Goal: Register for event/course

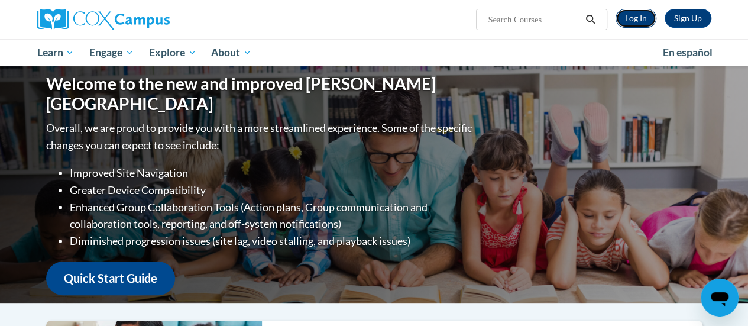
click at [634, 16] on link "Log In" at bounding box center [635, 18] width 41 height 19
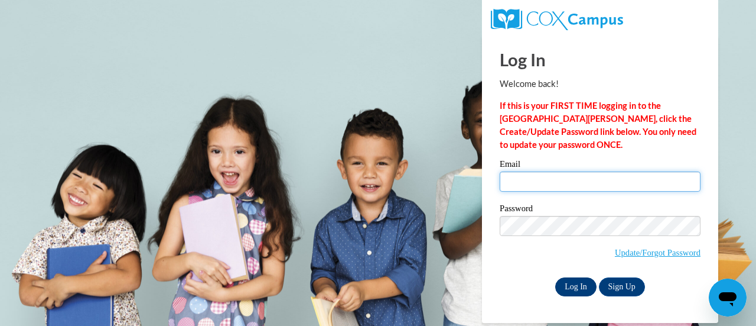
type input "[EMAIL_ADDRESS][DOMAIN_NAME]"
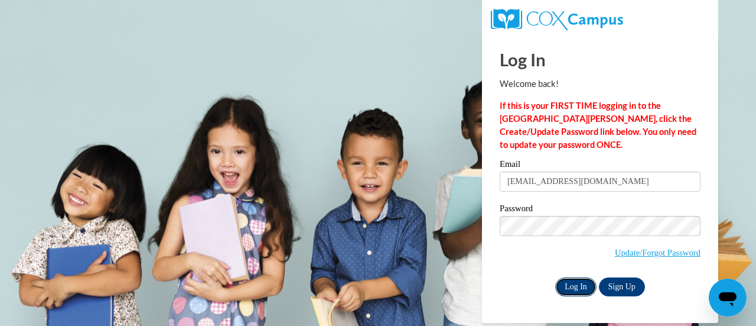
click at [585, 283] on input "Log In" at bounding box center [576, 286] width 41 height 19
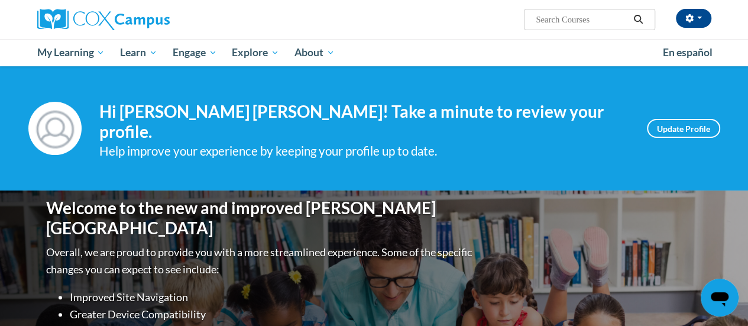
click at [561, 21] on input "Search..." at bounding box center [581, 19] width 95 height 14
type input "readign fluency"
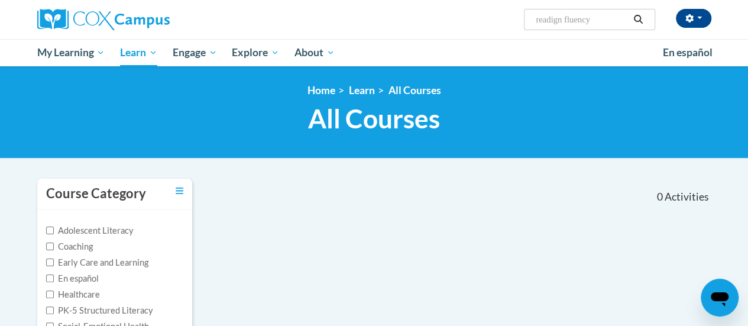
click at [564, 18] on input "readign fluency" at bounding box center [581, 19] width 95 height 14
type input "reading fluency"
click at [641, 20] on icon "Search" at bounding box center [637, 19] width 11 height 9
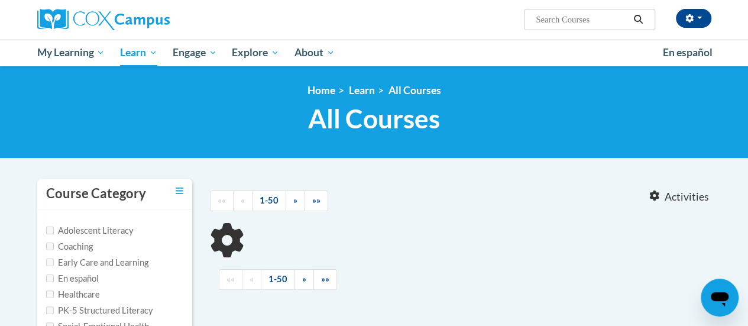
type input "reading fluency"
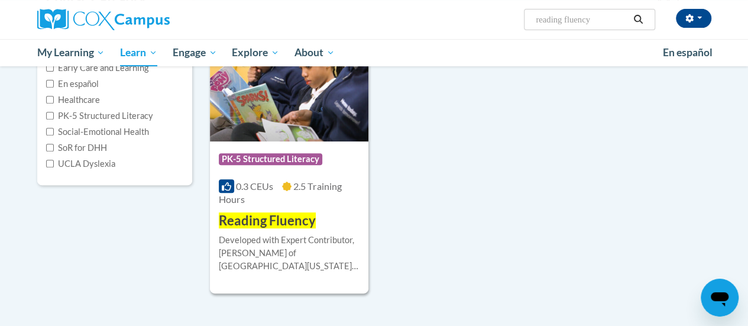
scroll to position [236, 0]
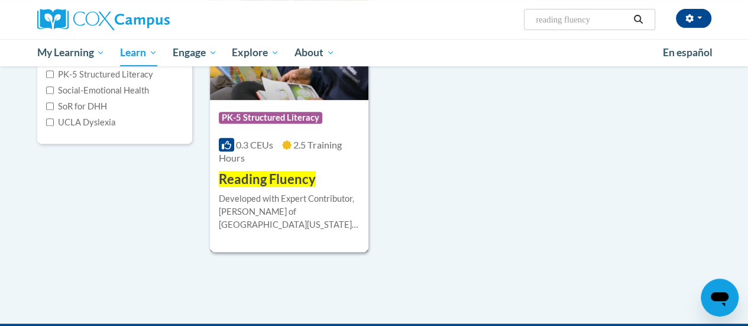
click at [298, 181] on span "Reading Fluency" at bounding box center [267, 179] width 97 height 16
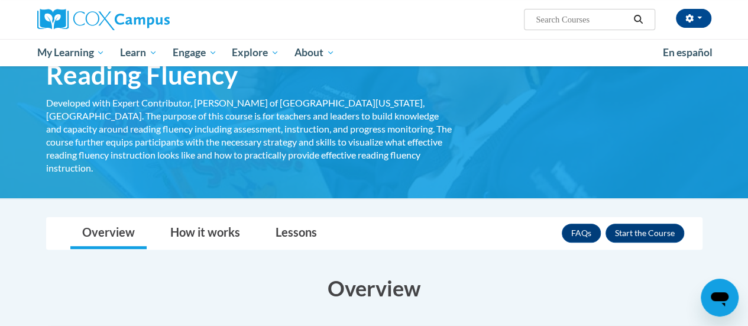
scroll to position [64, 0]
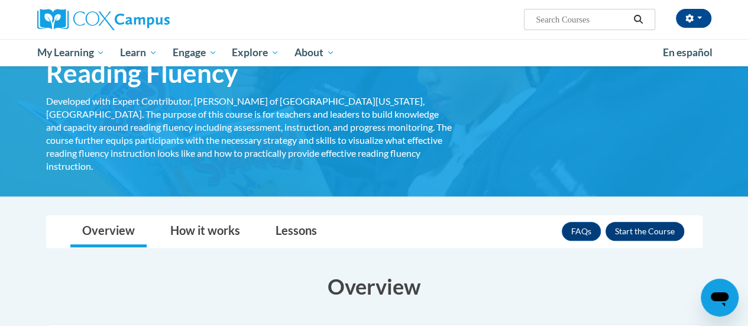
click at [642, 222] on button "Enroll" at bounding box center [644, 231] width 79 height 19
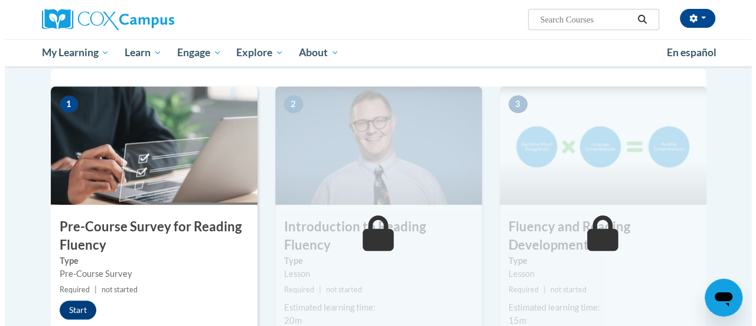
scroll to position [281, 0]
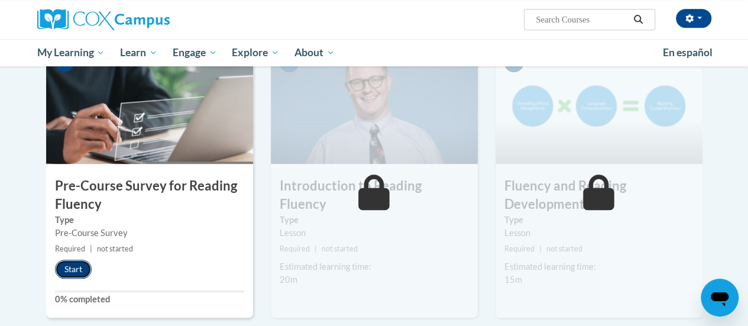
click at [72, 262] on button "Start" at bounding box center [73, 268] width 37 height 19
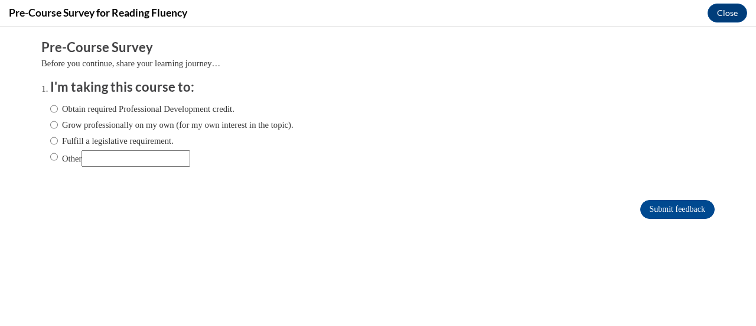
scroll to position [0, 0]
click at [50, 124] on input "Grow professionally on my own (for my own interest in the topic)." at bounding box center [54, 124] width 8 height 13
radio input "true"
click at [641, 207] on input "Submit feedback" at bounding box center [678, 209] width 74 height 19
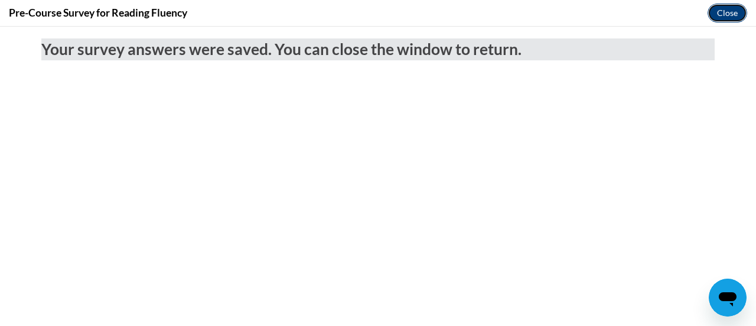
click at [716, 15] on button "Close" at bounding box center [728, 13] width 40 height 19
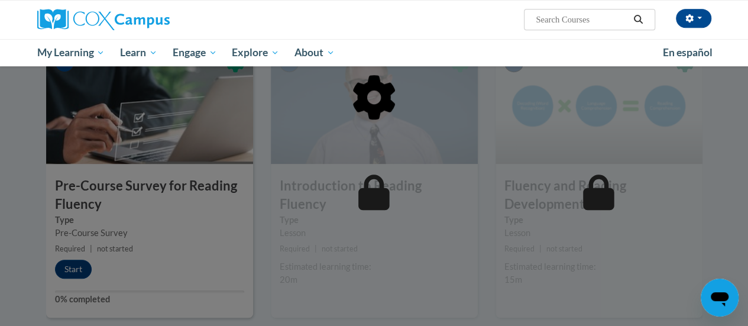
click at [79, 266] on div at bounding box center [374, 158] width 656 height 225
click at [109, 216] on div at bounding box center [374, 158] width 656 height 225
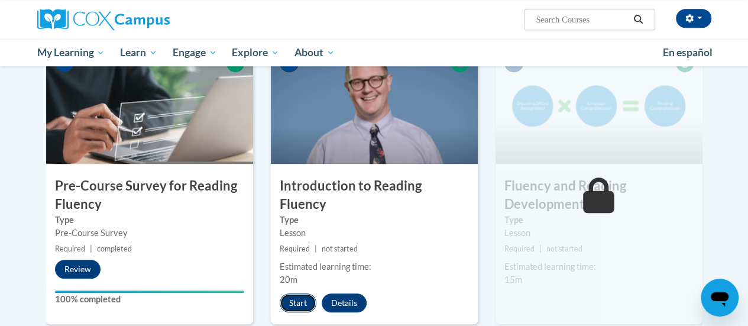
click at [294, 293] on button "Start" at bounding box center [298, 302] width 37 height 19
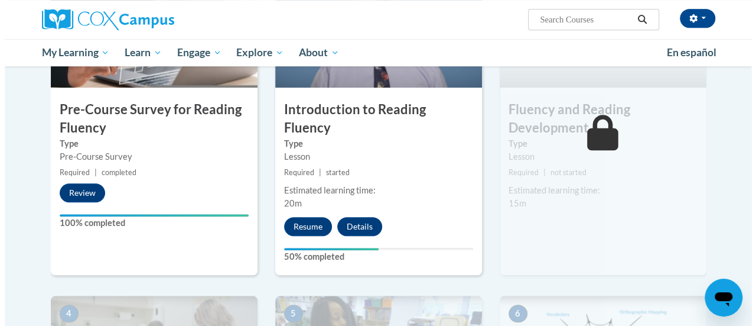
scroll to position [358, 0]
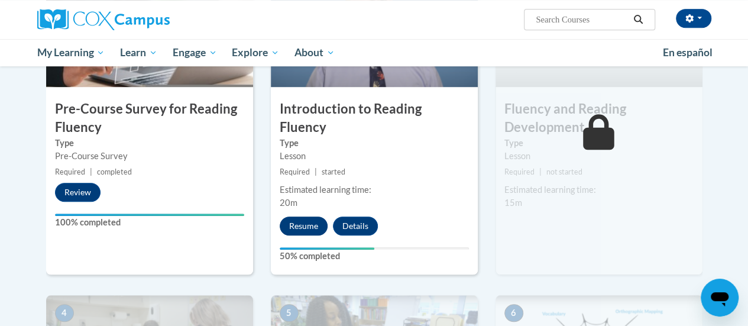
click at [303, 216] on button "Resume" at bounding box center [304, 225] width 48 height 19
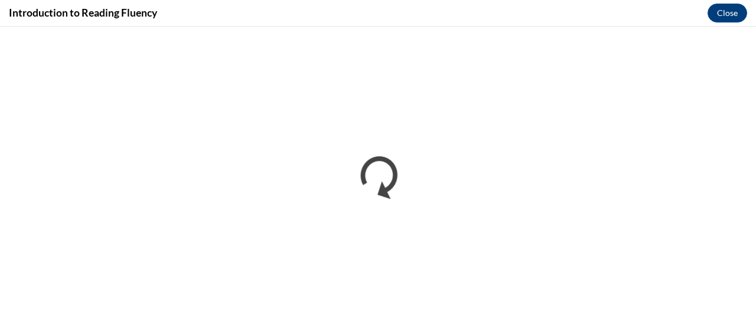
scroll to position [0, 0]
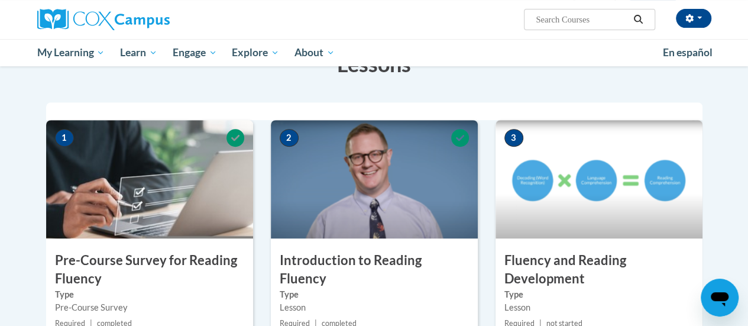
scroll to position [220, 0]
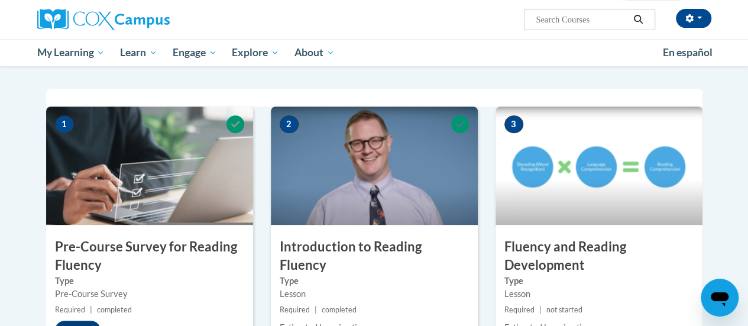
click at [600, 177] on img at bounding box center [598, 165] width 207 height 118
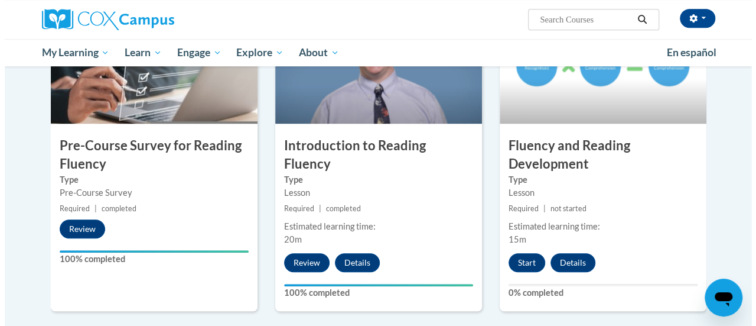
scroll to position [325, 0]
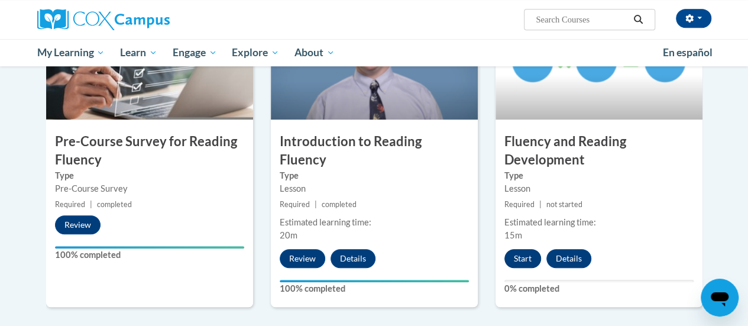
click at [525, 260] on button "Start" at bounding box center [522, 258] width 37 height 19
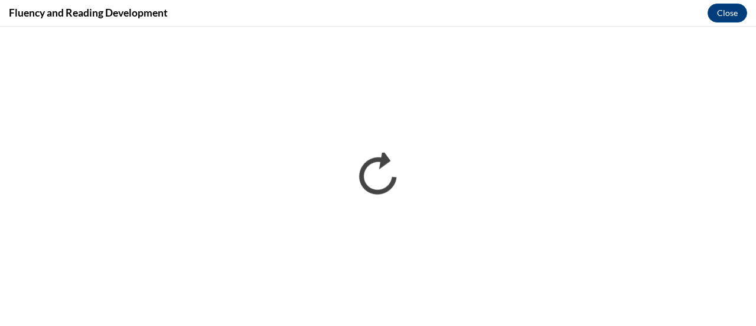
scroll to position [0, 0]
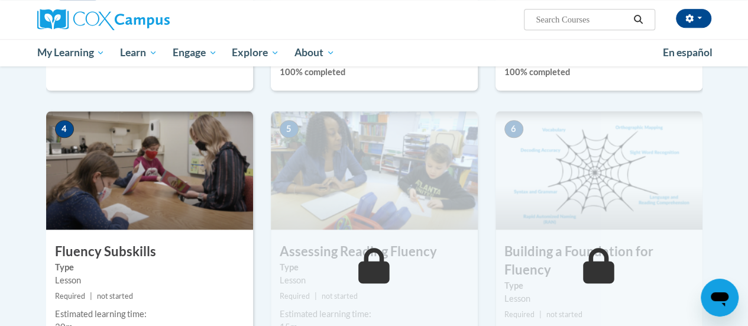
scroll to position [543, 0]
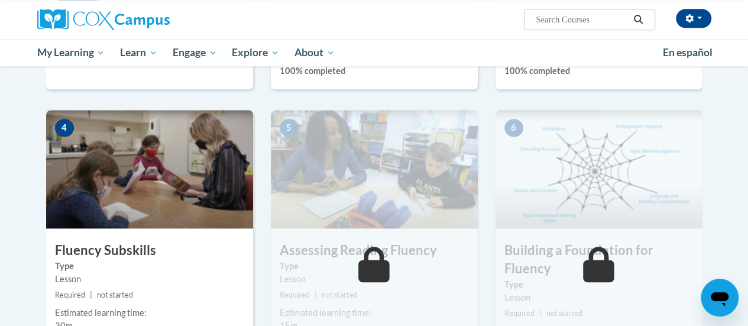
click at [233, 187] on img at bounding box center [149, 169] width 207 height 118
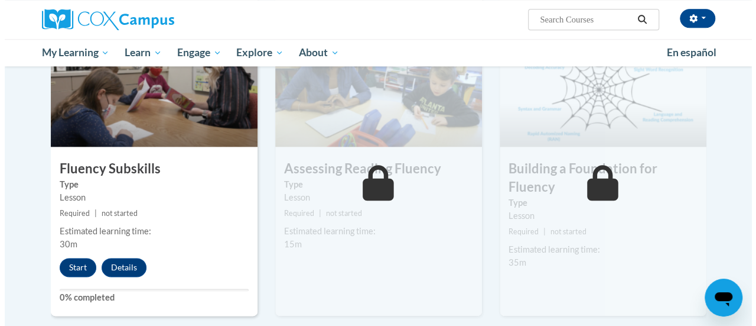
scroll to position [623, 0]
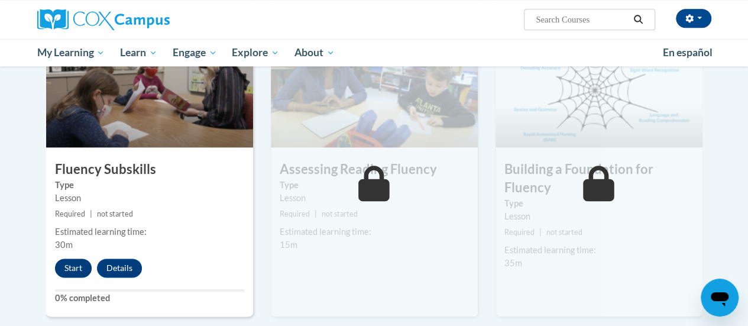
click at [76, 269] on button "Start" at bounding box center [73, 267] width 37 height 19
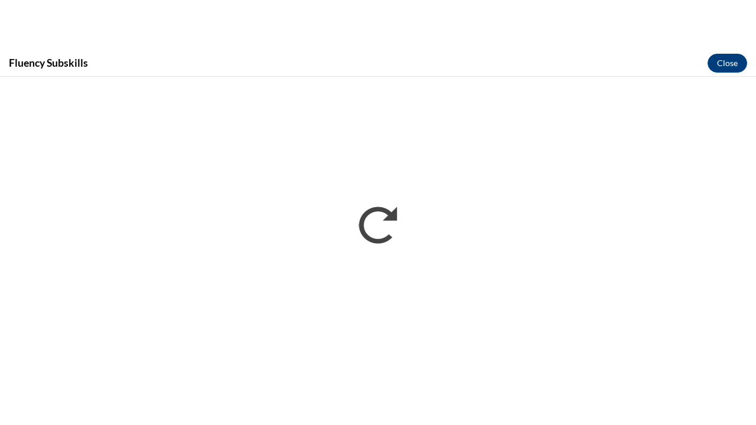
scroll to position [0, 0]
